Goal: Task Accomplishment & Management: Manage account settings

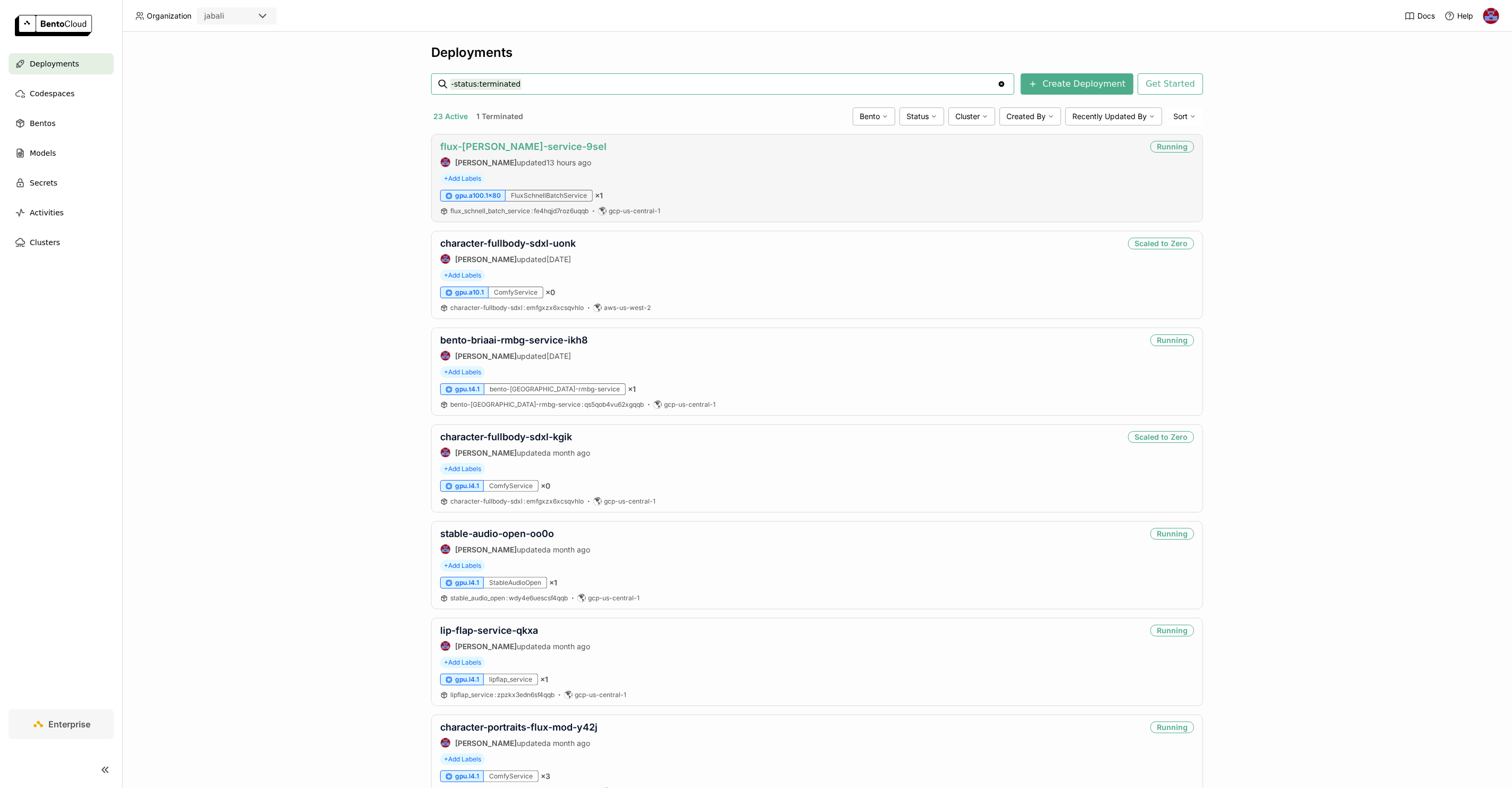
click at [479, 144] on link "flux-[PERSON_NAME]-service-9sel" at bounding box center [523, 146] width 167 height 11
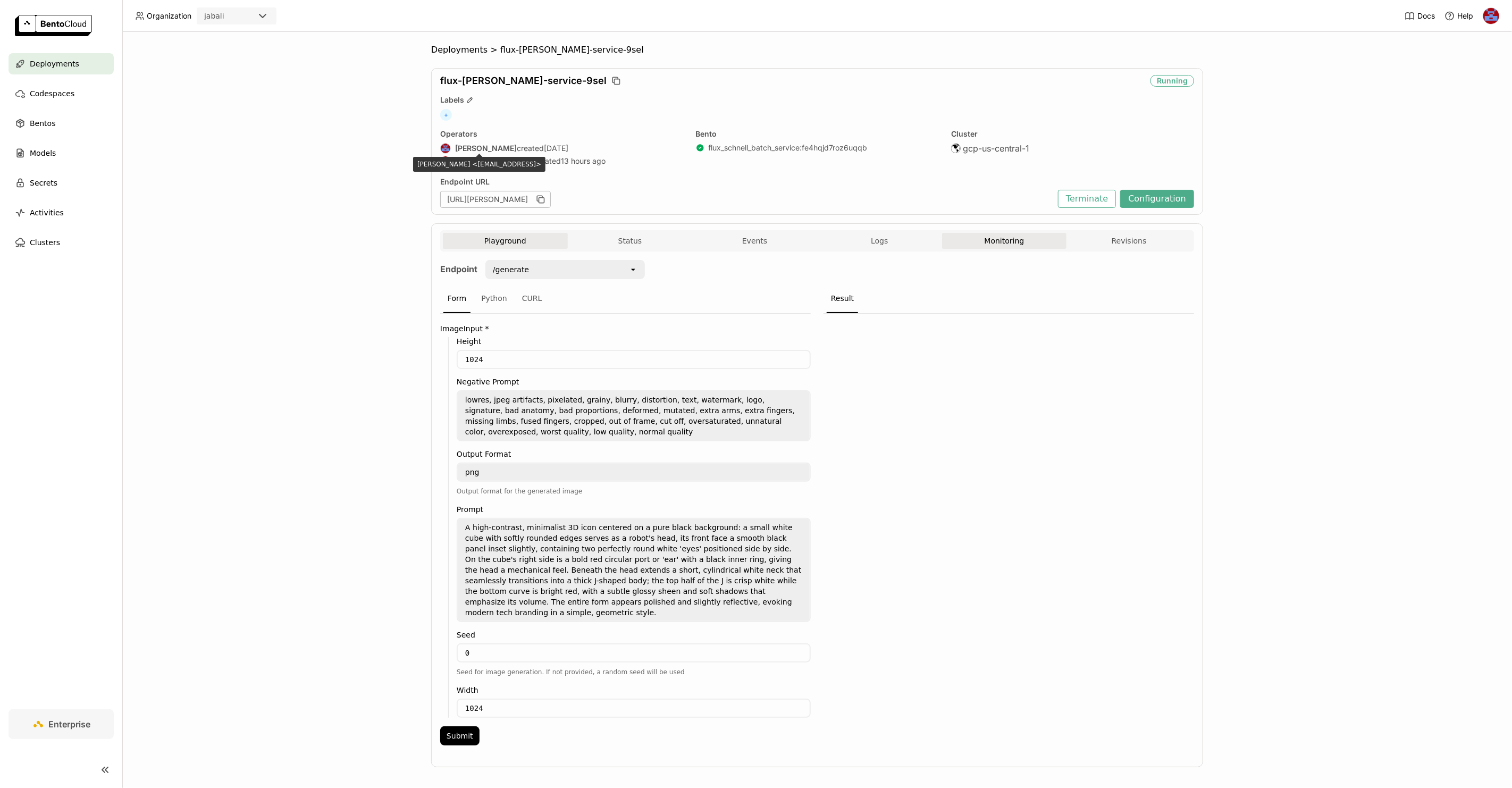
click at [1014, 243] on button "Monitoring" at bounding box center [1004, 241] width 125 height 16
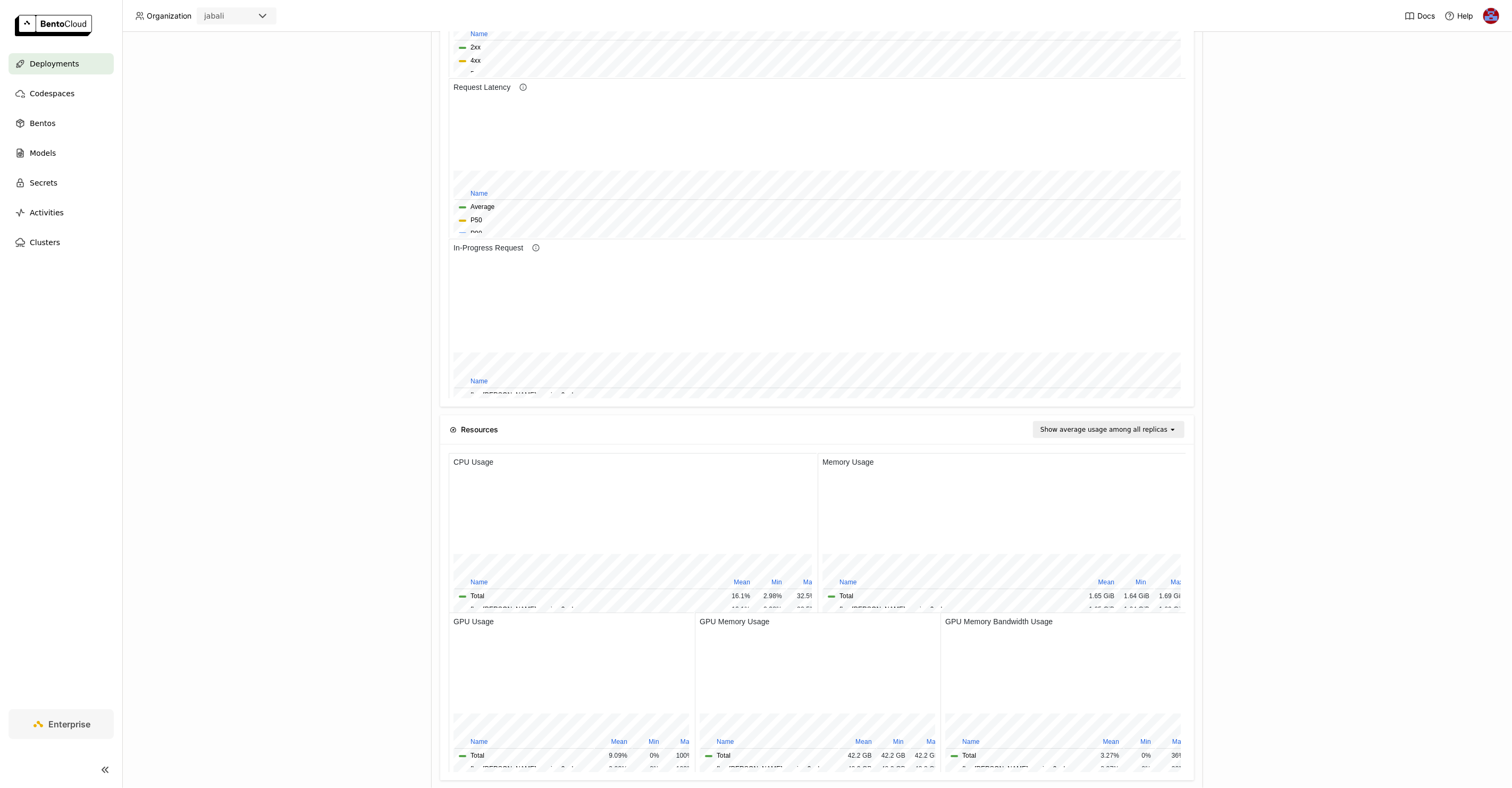
scroll to position [598, 0]
click at [311, 232] on div "Deployments > flux-schnell-service-9sel flux-schnell-service-9sel Running Label…" at bounding box center [817, 410] width 1390 height 756
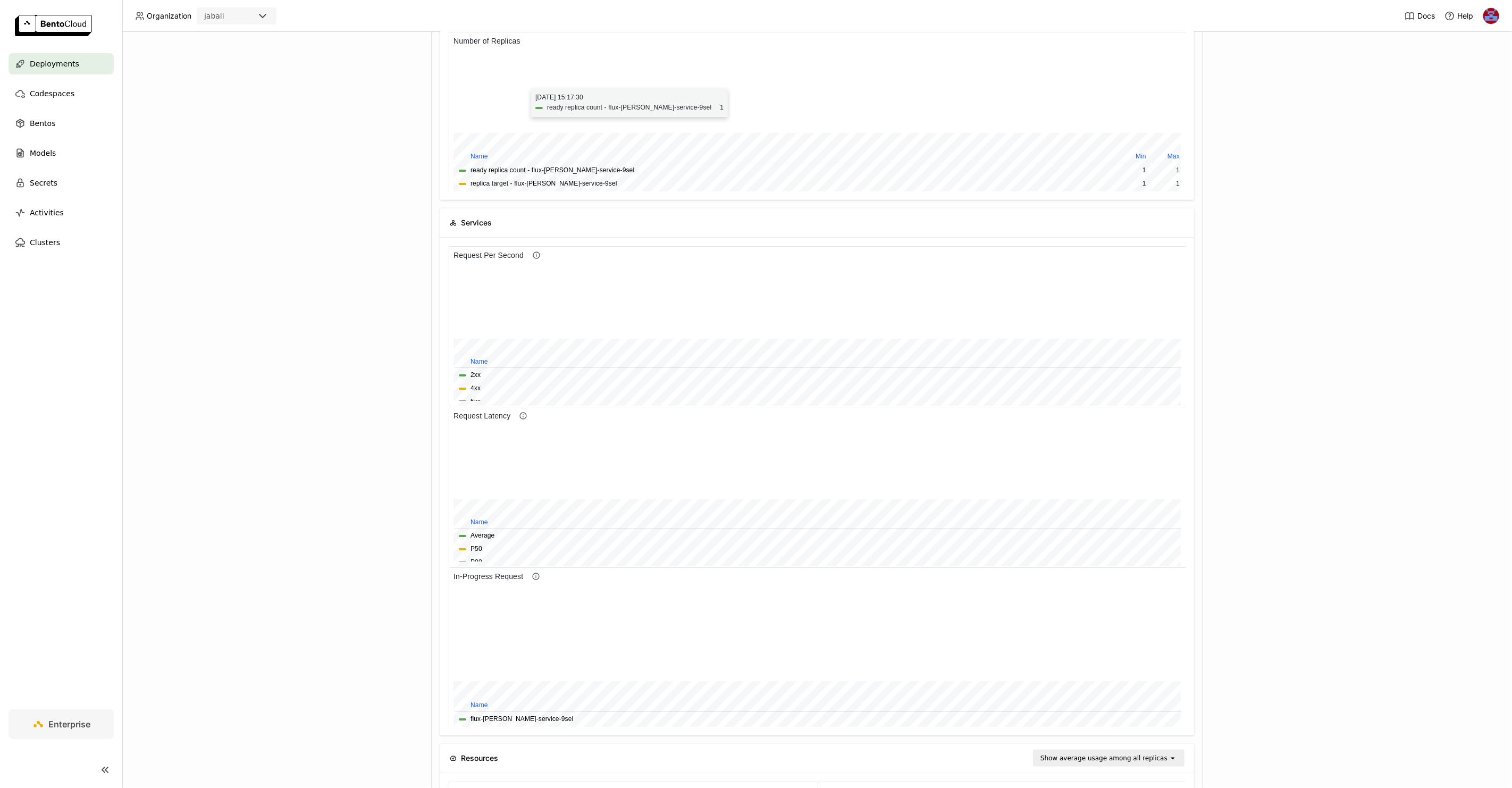
scroll to position [287, 0]
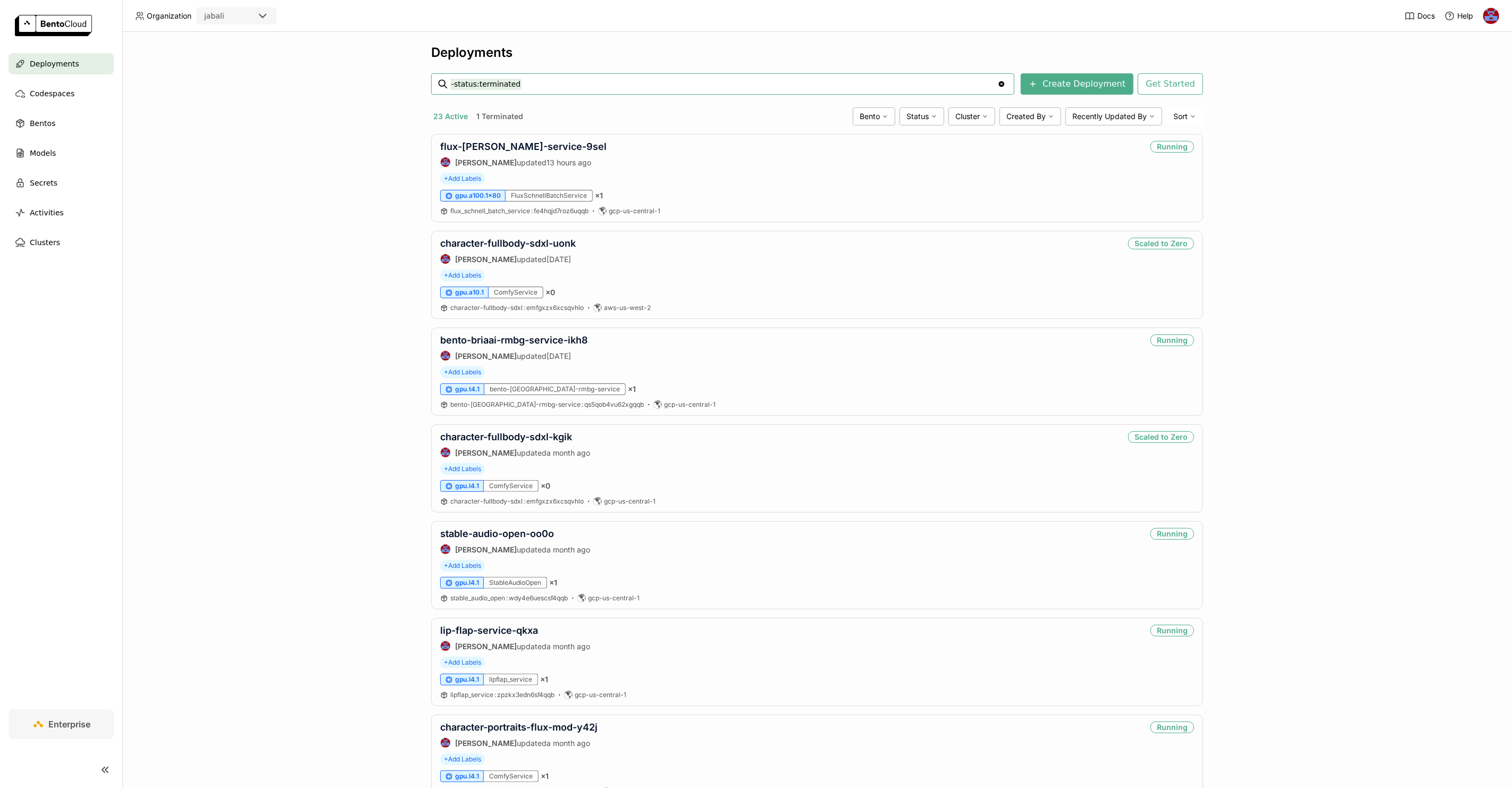
click at [1242, 178] on div "Deployments -status:terminated -status:terminated Clear value Create Deployment…" at bounding box center [817, 410] width 1390 height 756
click at [316, 186] on div "Deployments -status:terminated -status:terminated Clear value Create Deployment…" at bounding box center [817, 410] width 1390 height 756
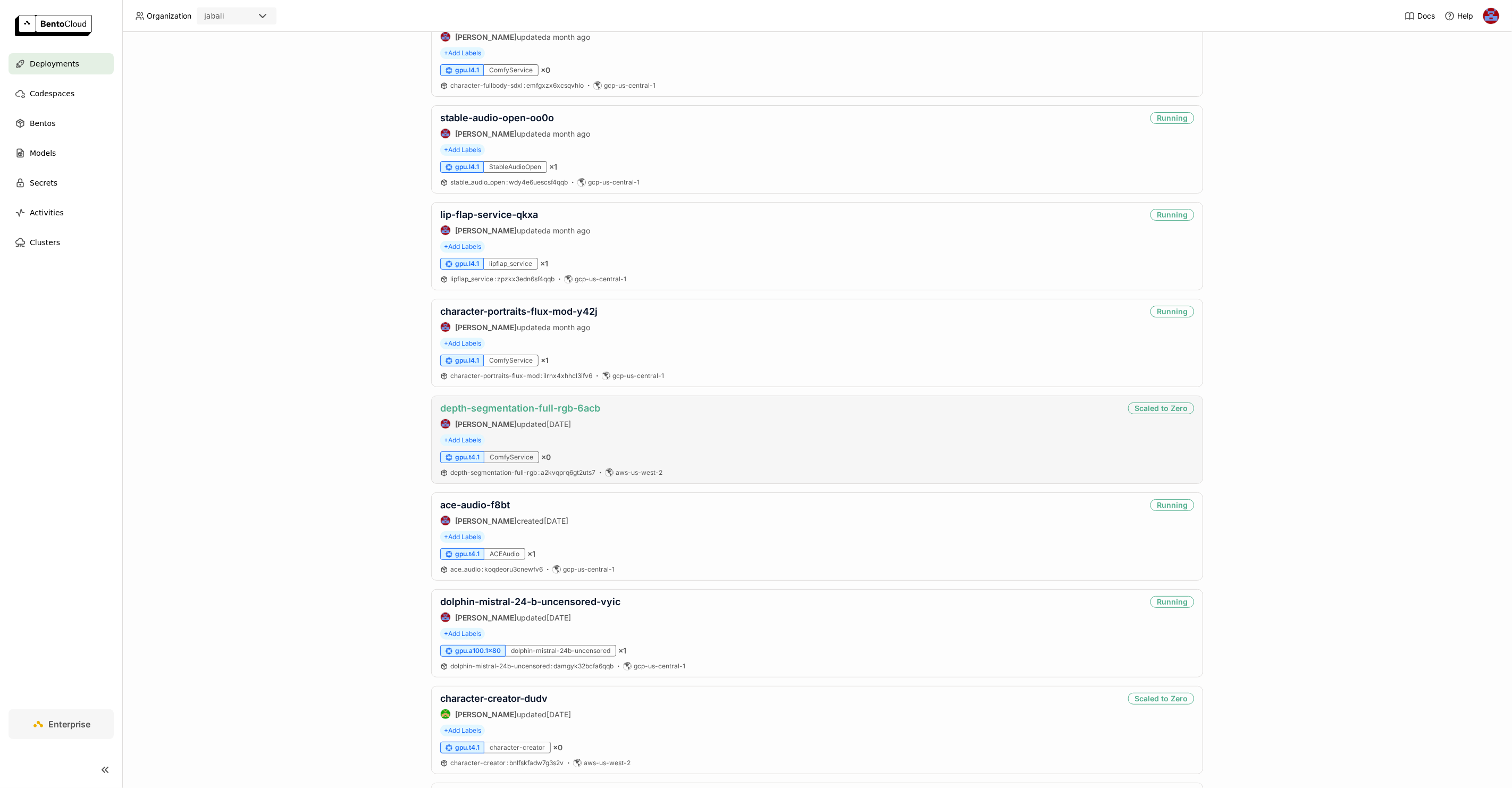
click at [543, 409] on link "depth-segmentation-full-rgb-6acb" at bounding box center [520, 408] width 160 height 11
click at [543, 409] on link "depth-segmentation-full-rgb-gbwb" at bounding box center [521, 407] width 163 height 11
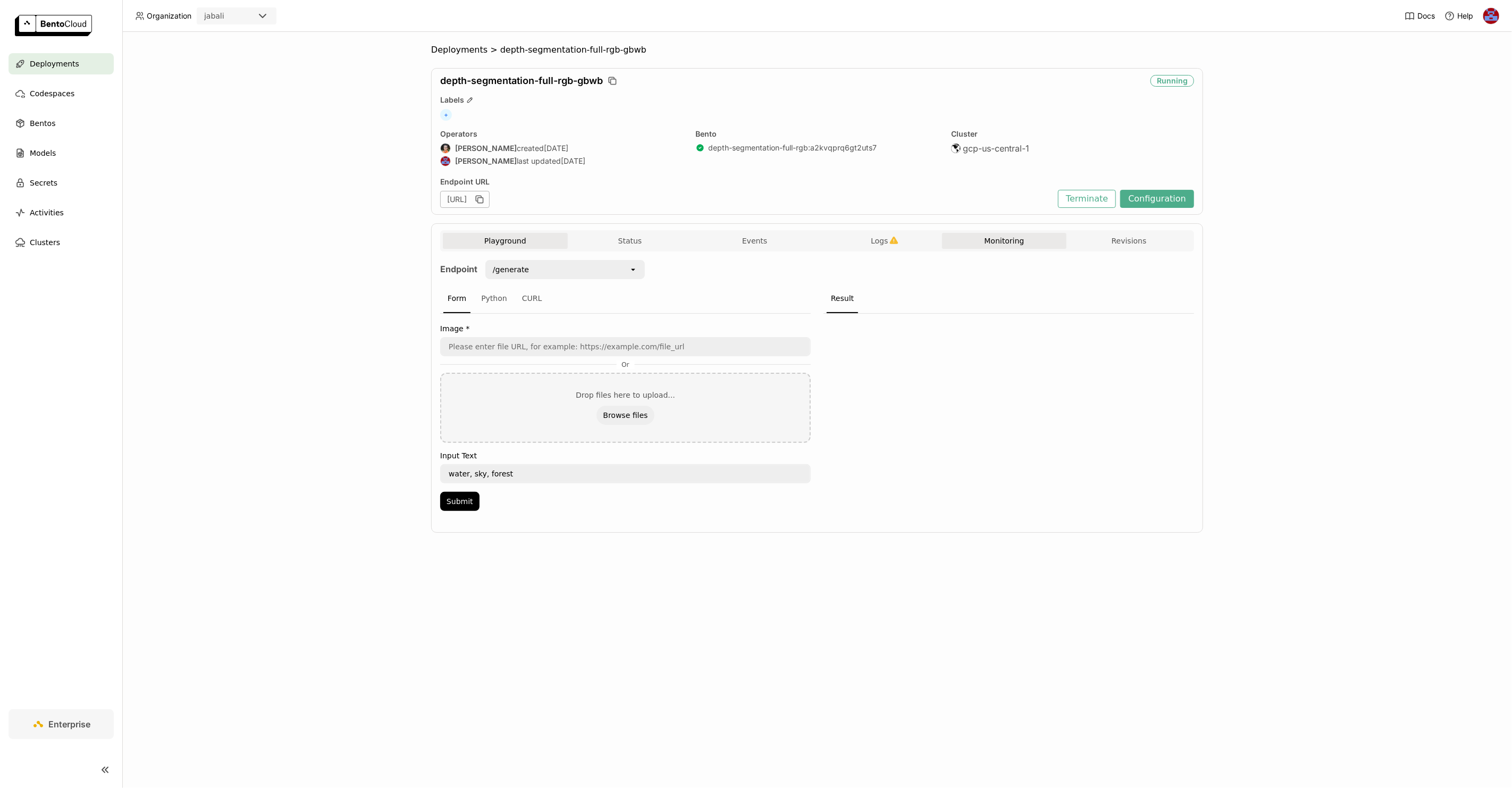
click at [1006, 247] on button "Monitoring" at bounding box center [1004, 241] width 125 height 16
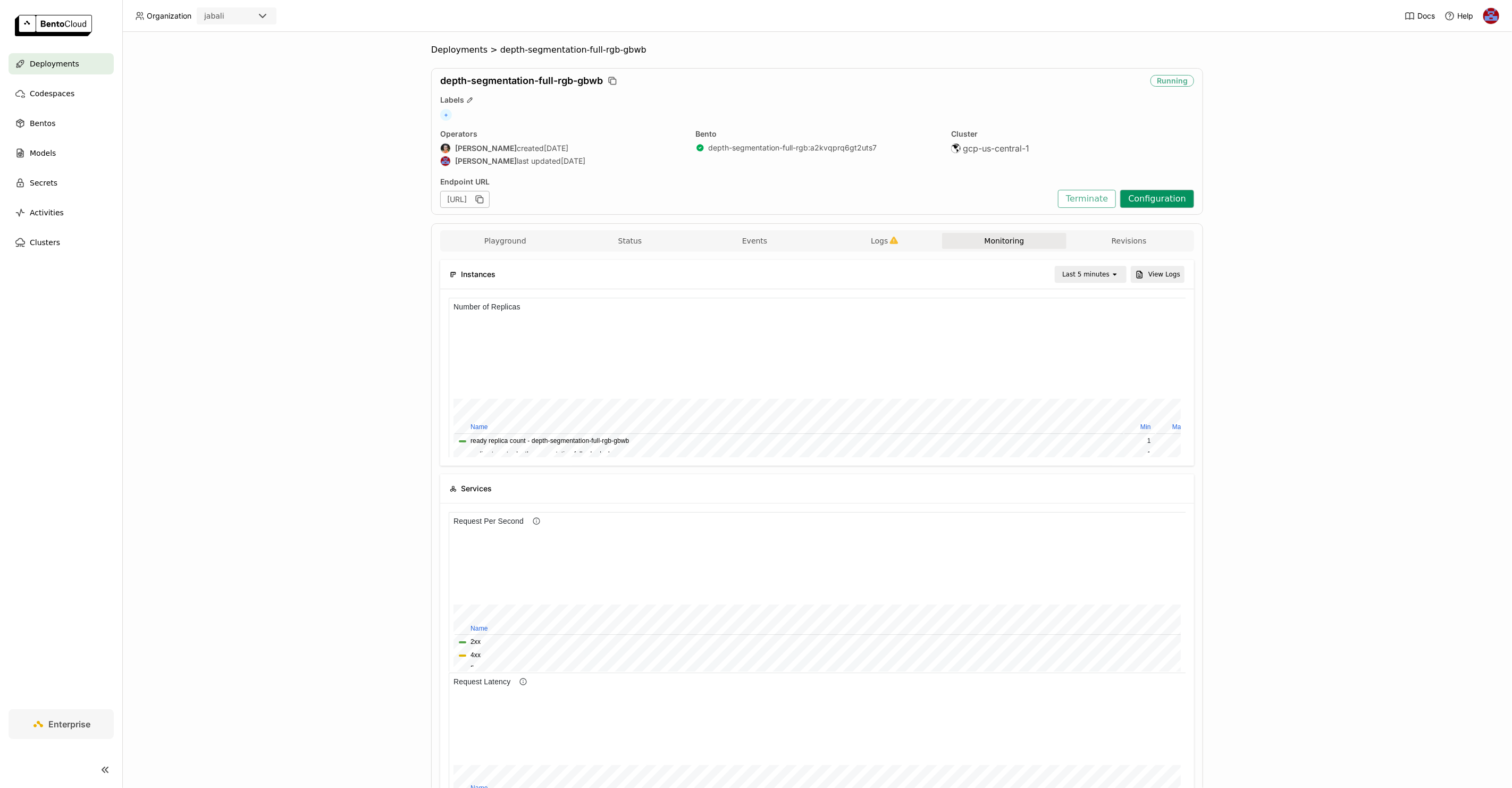
click at [1156, 201] on button "Configuration" at bounding box center [1156, 199] width 74 height 18
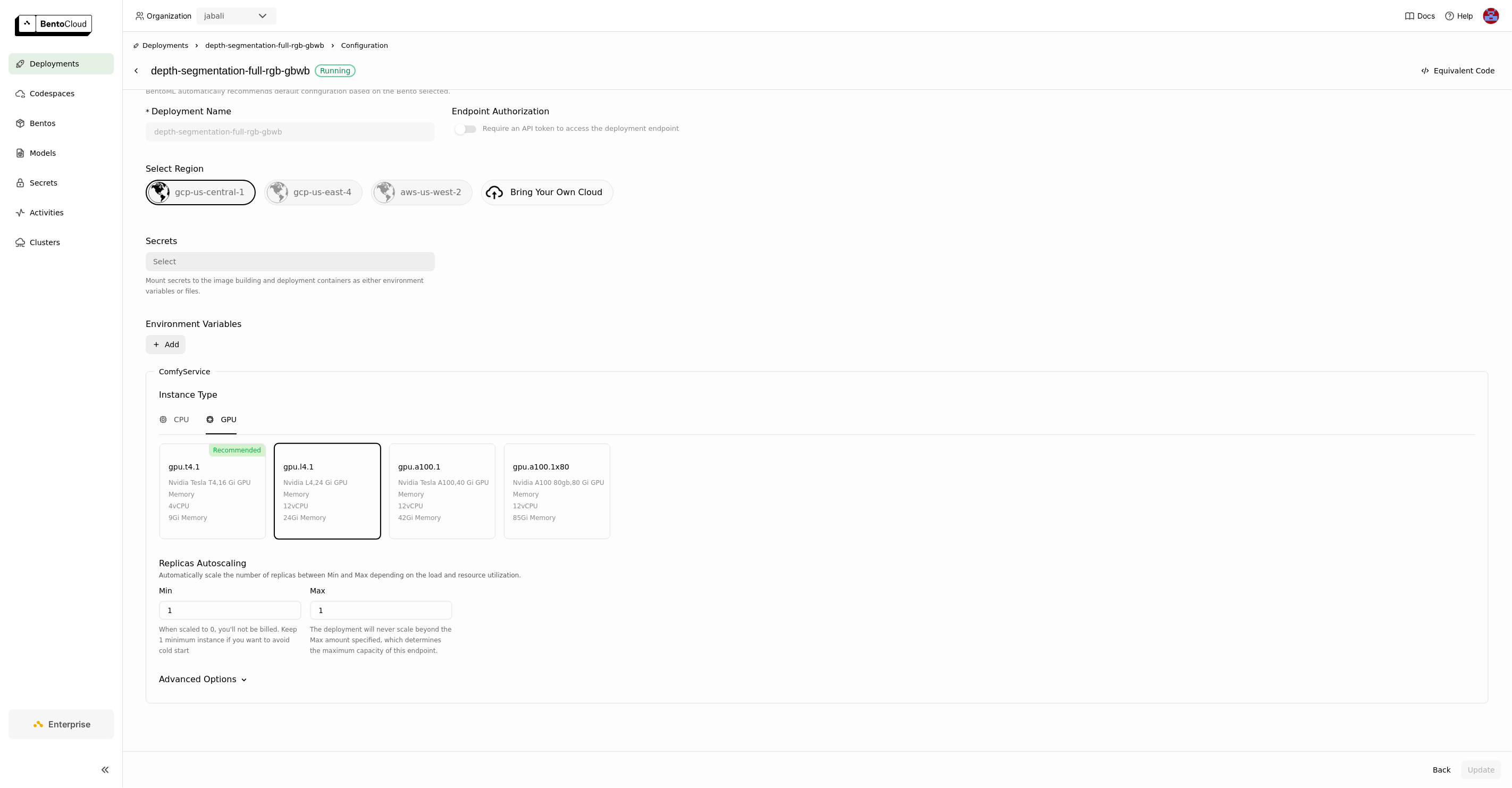
click at [231, 673] on div "Advanced Options" at bounding box center [197, 679] width 78 height 13
click at [383, 611] on input "1" at bounding box center [381, 610] width 141 height 17
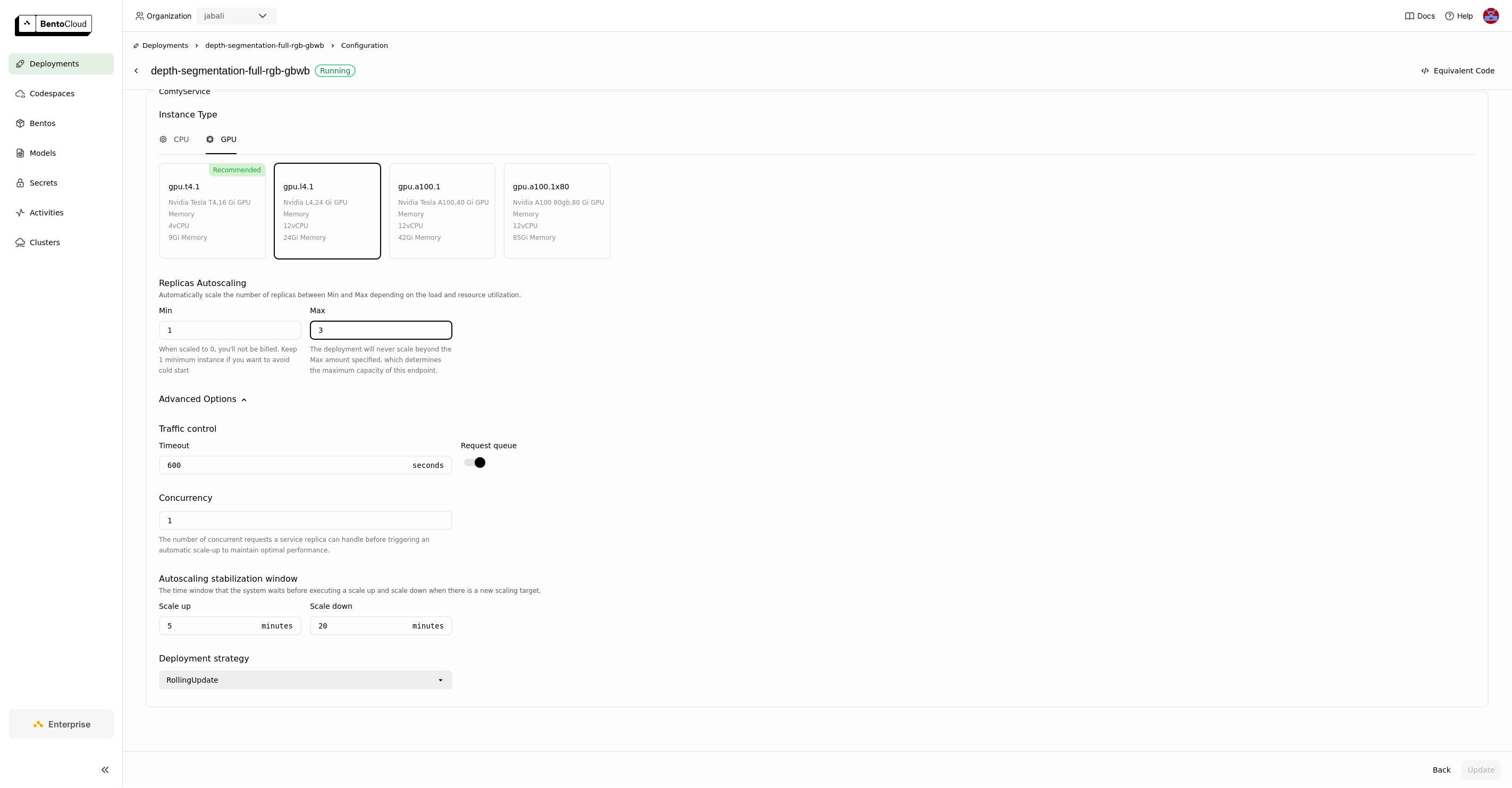
type input "3"
click at [598, 573] on div "Autoscaling stabilization window" at bounding box center [816, 579] width 1316 height 13
click at [1487, 772] on button "Update" at bounding box center [1481, 770] width 40 height 19
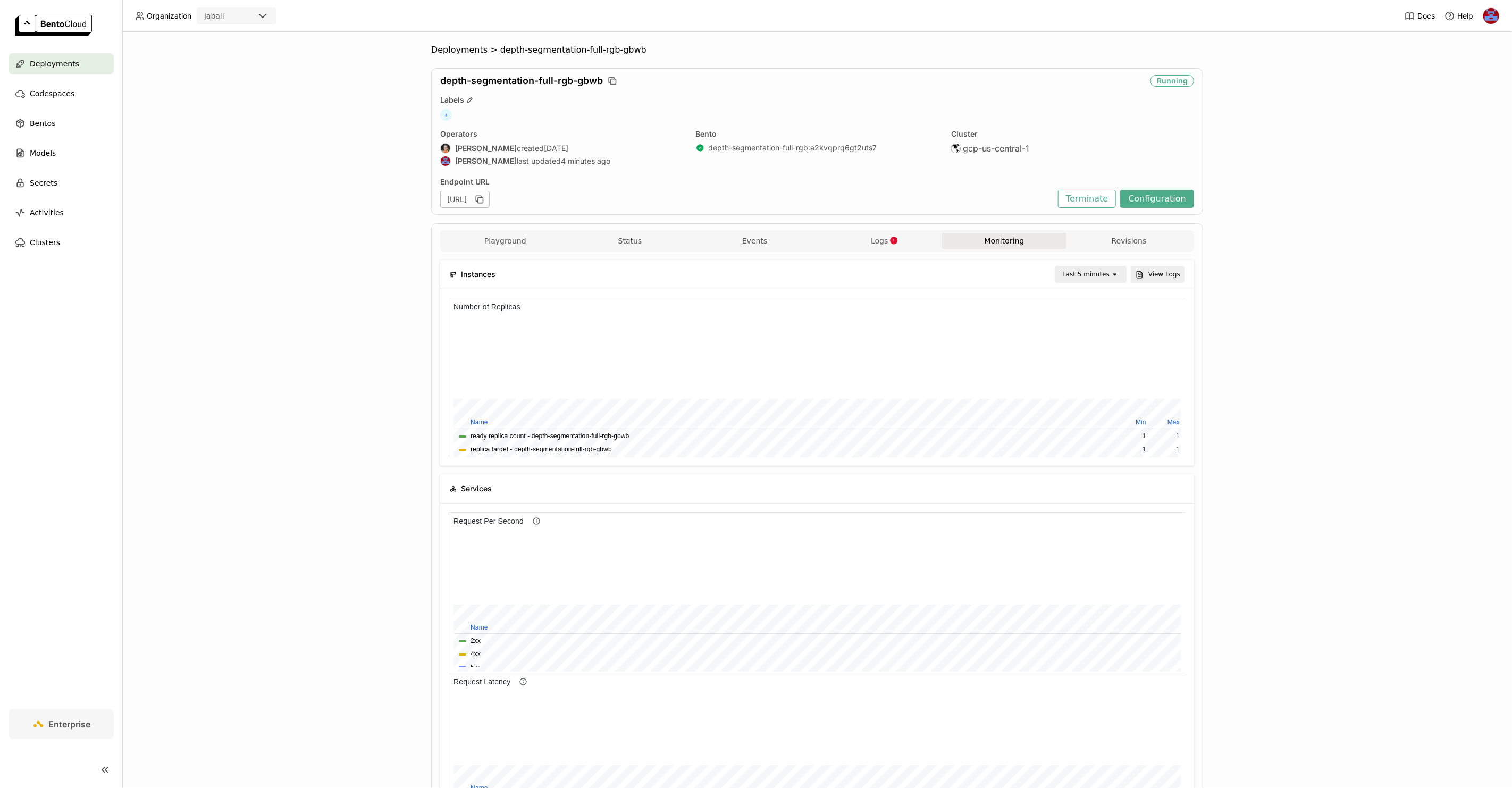
click at [395, 133] on div "Deployments > depth-segmentation-full-rgb-gbwb depth-segmentation-full-rgb-gbwb…" at bounding box center [817, 410] width 1390 height 756
